Goal: Task Accomplishment & Management: Use online tool/utility

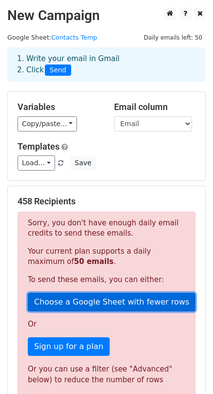
click at [84, 301] on link "Choose a Google Sheet with fewer rows" at bounding box center [112, 302] width 168 height 19
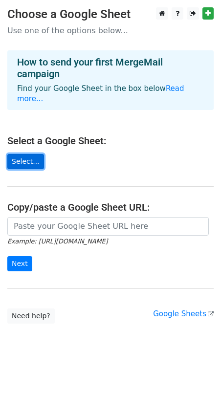
click at [33, 154] on link "Select..." at bounding box center [25, 161] width 37 height 15
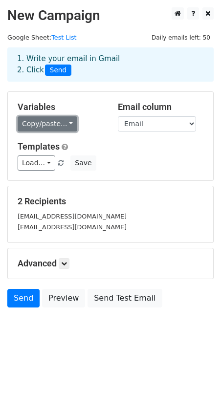
click at [68, 121] on link "Copy/paste..." at bounding box center [48, 123] width 60 height 15
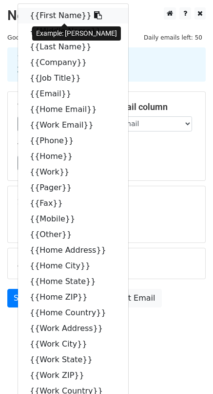
click at [62, 14] on link "{{First Name}}" at bounding box center [73, 16] width 110 height 16
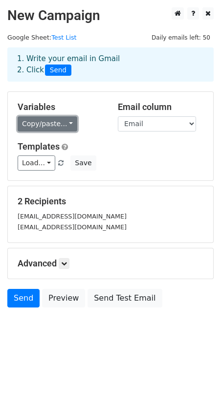
click at [39, 120] on link "Copy/paste..." at bounding box center [48, 123] width 60 height 15
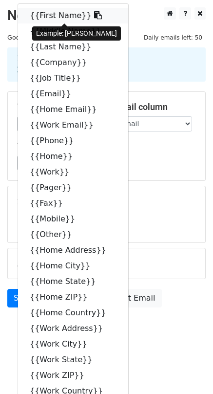
click at [50, 15] on link "{{First Name}}" at bounding box center [73, 16] width 110 height 16
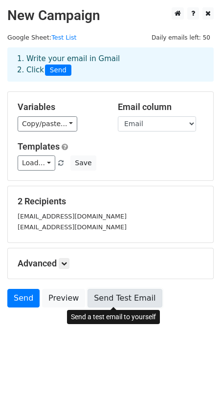
click at [113, 296] on link "Send Test Email" at bounding box center [124, 298] width 74 height 19
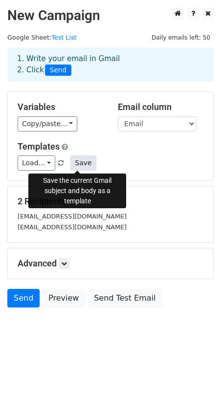
click at [80, 165] on button "Save" at bounding box center [82, 162] width 25 height 15
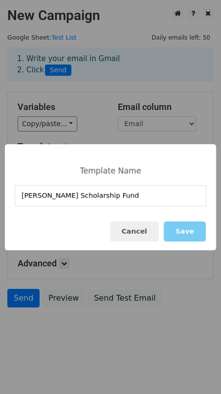
type input "Nichole Ann Rompala Scholarship Fund"
click at [183, 229] on button "Save" at bounding box center [185, 231] width 42 height 20
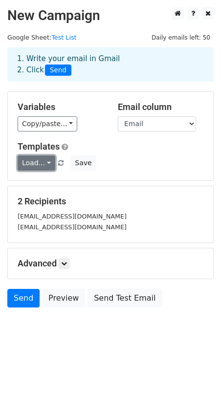
click at [44, 163] on link "Load..." at bounding box center [37, 162] width 38 height 15
click at [61, 36] on link "Test List" at bounding box center [63, 37] width 25 height 7
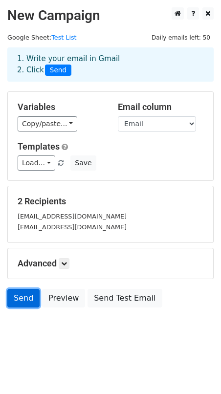
click at [26, 295] on link "Send" at bounding box center [23, 298] width 32 height 19
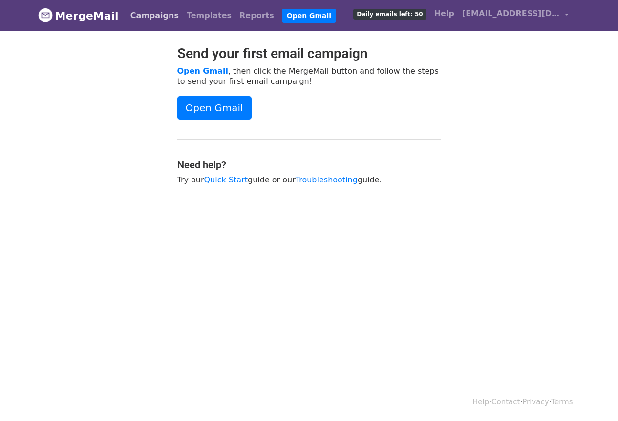
click at [149, 19] on link "Campaigns" at bounding box center [154, 16] width 56 height 20
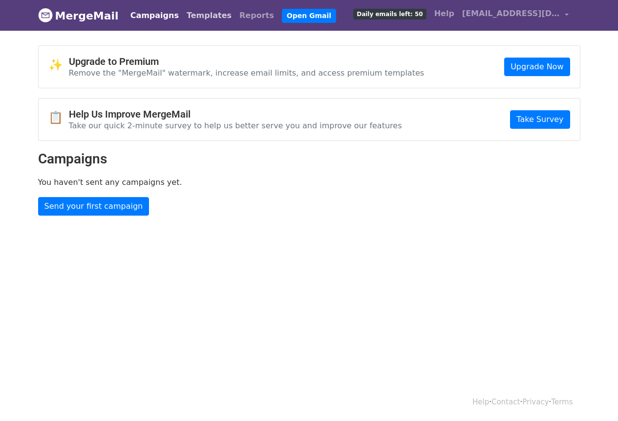
click at [188, 16] on link "Templates" at bounding box center [209, 16] width 53 height 20
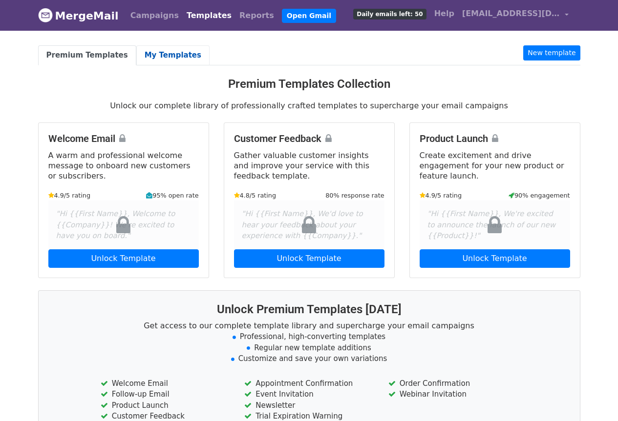
click at [158, 54] on link "My Templates" at bounding box center [172, 55] width 73 height 20
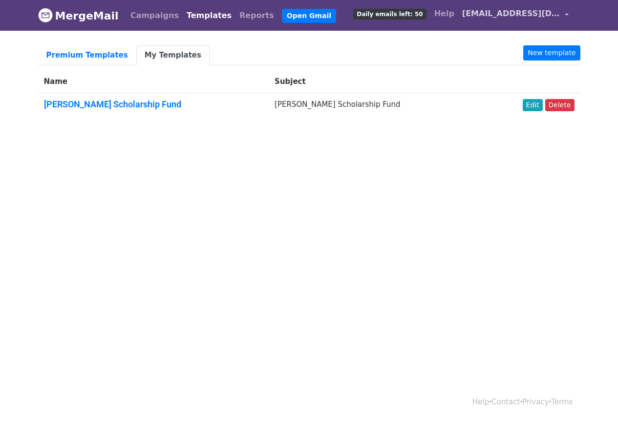
click at [505, 16] on span "[EMAIL_ADDRESS][DOMAIN_NAME]" at bounding box center [511, 14] width 98 height 12
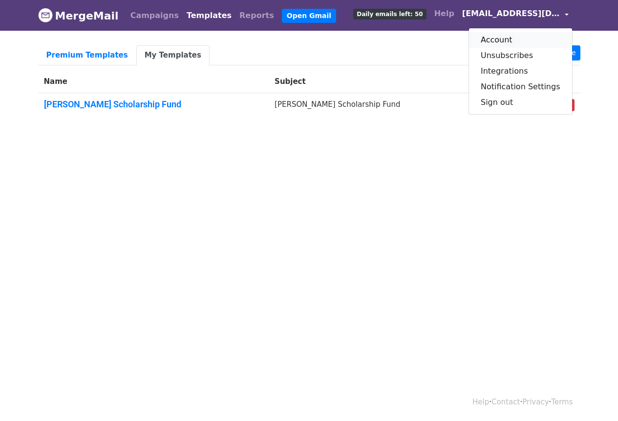
click at [512, 39] on link "Account" at bounding box center [520, 40] width 103 height 16
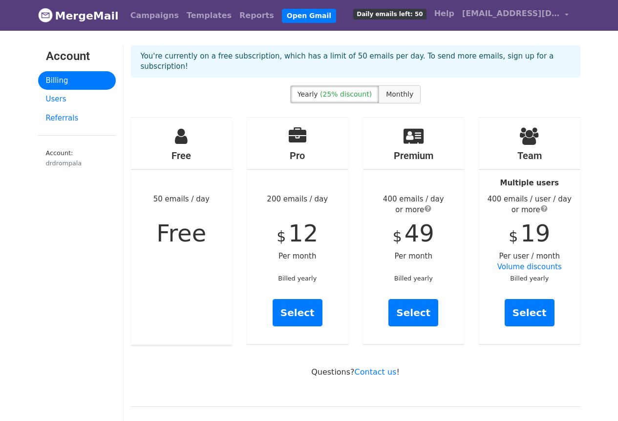
click at [394, 89] on label "Monthly" at bounding box center [399, 94] width 42 height 18
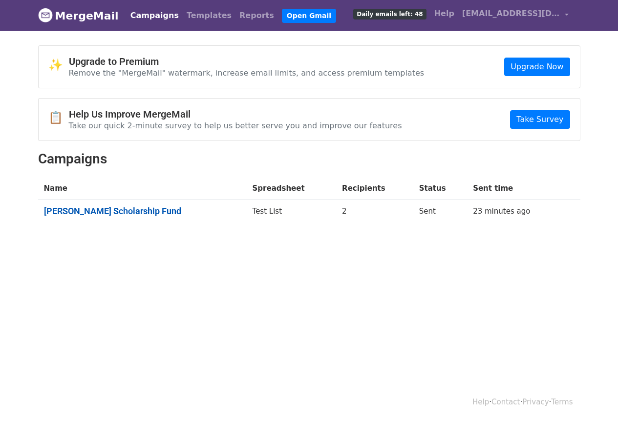
click at [143, 210] on link "Nichole Ann Rompala Scholarship Fund" at bounding box center [142, 211] width 197 height 11
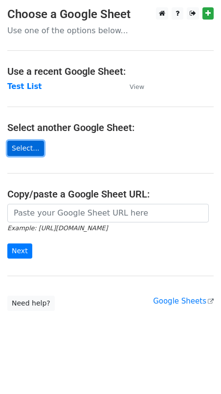
click at [32, 146] on link "Select..." at bounding box center [25, 148] width 37 height 15
click at [21, 150] on link "Select..." at bounding box center [25, 148] width 37 height 15
click at [18, 147] on link "Select..." at bounding box center [25, 148] width 37 height 15
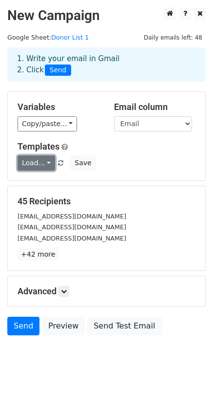
click at [47, 162] on link "Load..." at bounding box center [37, 162] width 38 height 15
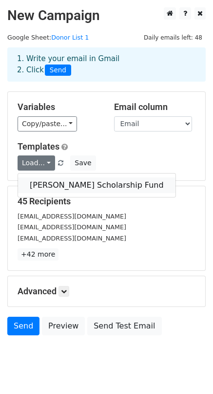
click at [54, 182] on link "Nichole Ann Rompala Scholarship Fund" at bounding box center [97, 185] width 158 height 16
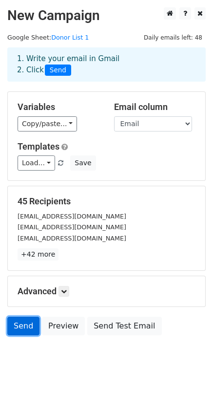
click at [21, 325] on link "Send" at bounding box center [23, 325] width 32 height 19
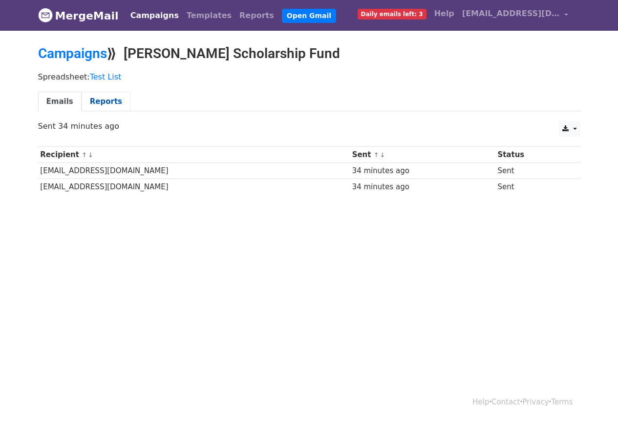
click at [102, 98] on link "Reports" at bounding box center [106, 102] width 49 height 20
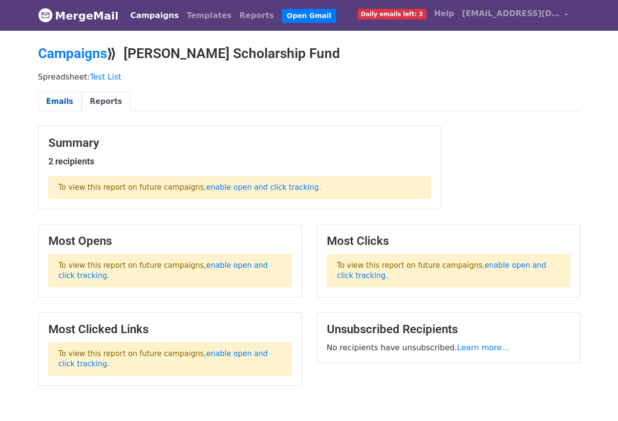
click at [63, 105] on link "Emails" at bounding box center [59, 102] width 43 height 20
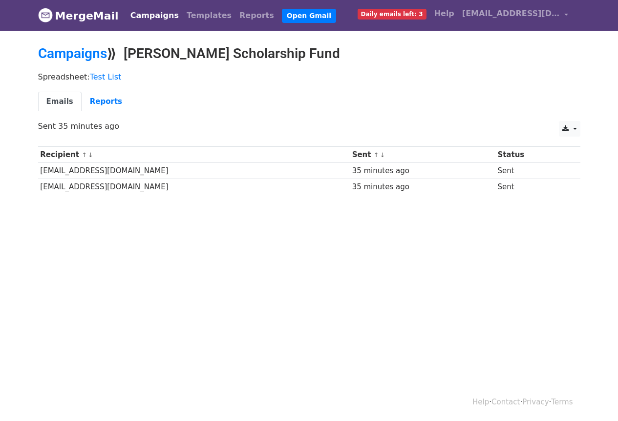
click at [149, 14] on link "Campaigns" at bounding box center [154, 16] width 56 height 20
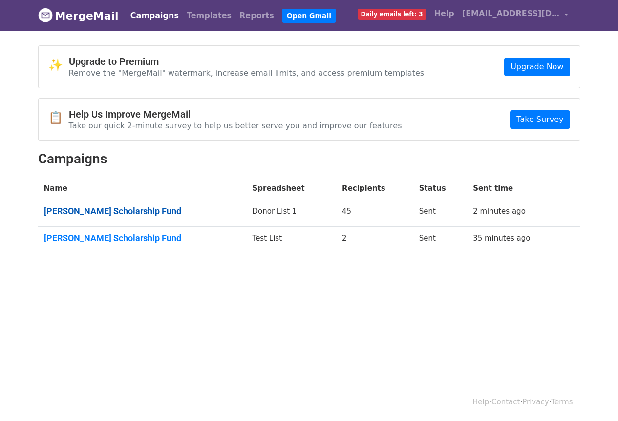
click at [155, 211] on link "Nichole Ann Rompala Scholarship Fund" at bounding box center [142, 211] width 197 height 11
